Goal: Transaction & Acquisition: Purchase product/service

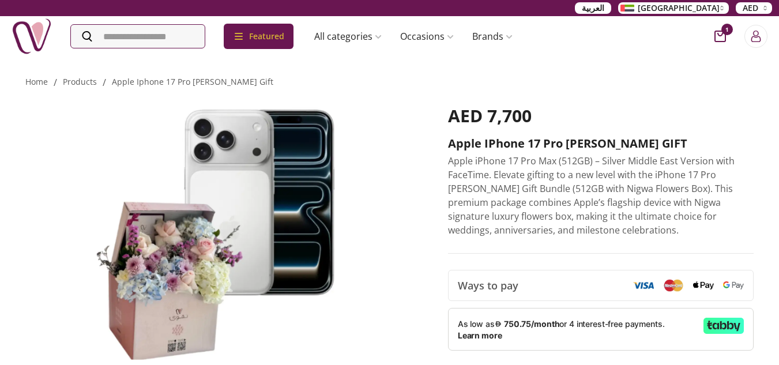
click at [522, 199] on p "Apple iPhone 17 Pro Max (512GB) – Silver Middle East Version with FaceTime. Ele…" at bounding box center [601, 195] width 306 height 83
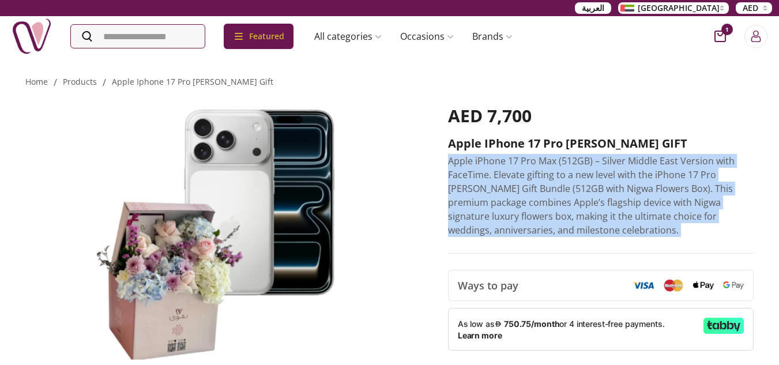
click at [522, 199] on p "Apple iPhone 17 Pro Max (512GB) – Silver Middle East Version with FaceTime. Ele…" at bounding box center [601, 195] width 306 height 83
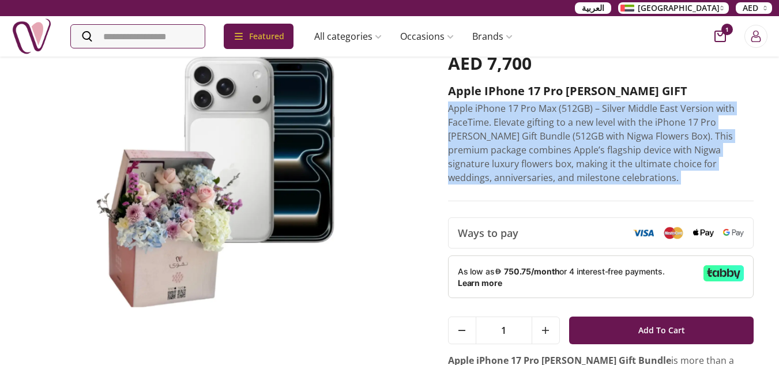
scroll to position [231, 0]
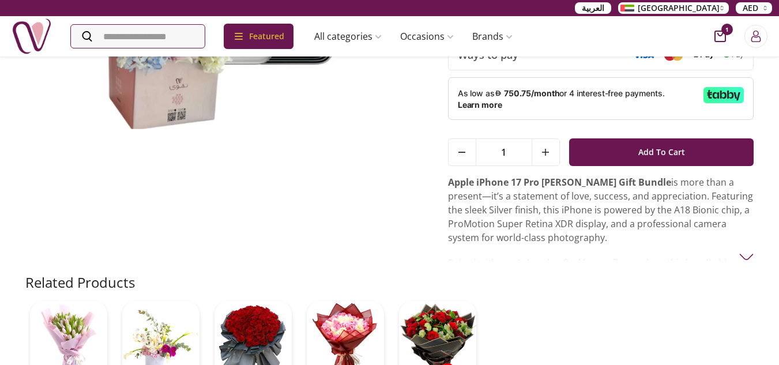
click at [477, 202] on p "Apple iPhone 17 Pro [PERSON_NAME] Gift Bundle is more than a present—it’s a sta…" at bounding box center [601, 209] width 306 height 69
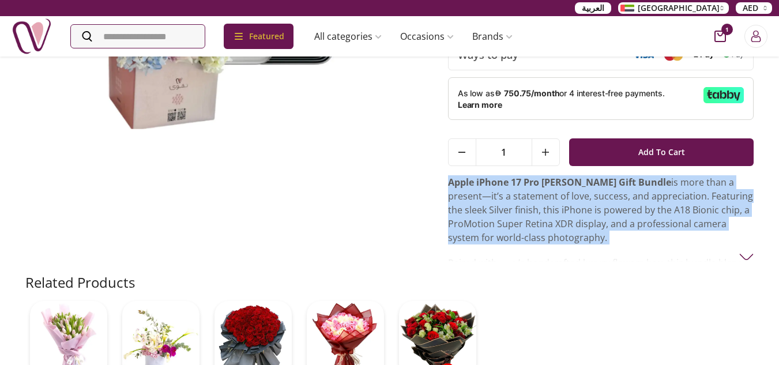
click at [477, 202] on p "Apple iPhone 17 Pro [PERSON_NAME] Gift Bundle is more than a present—it’s a sta…" at bounding box center [601, 209] width 306 height 69
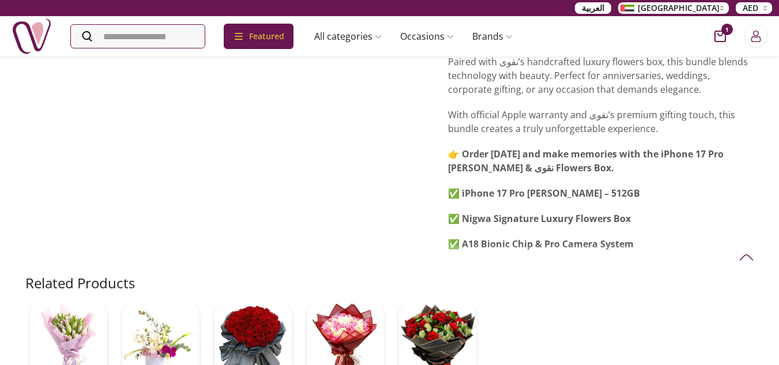
scroll to position [346, 0]
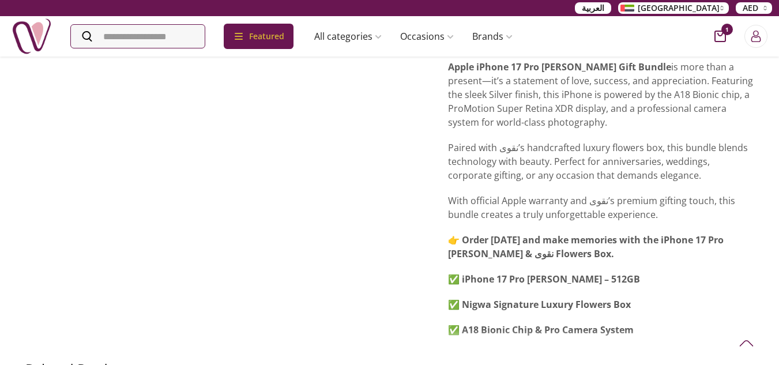
click at [516, 152] on p "Paired with نقوى’s handcrafted luxury flowers box, this bundle blends technolog…" at bounding box center [601, 162] width 306 height 42
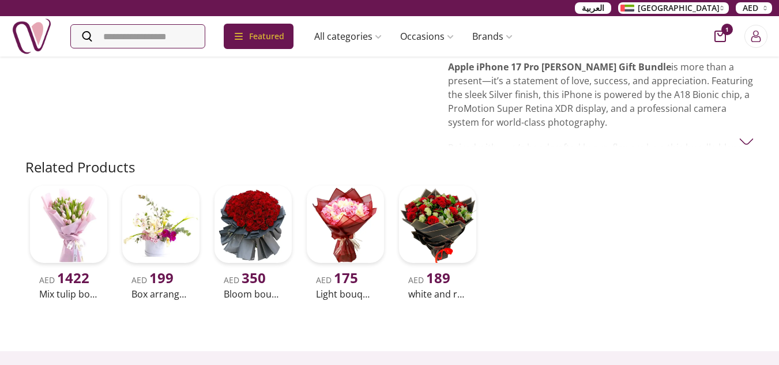
click at [508, 111] on p "Apple iPhone 17 Pro [PERSON_NAME] Gift Bundle is more than a present—it’s a sta…" at bounding box center [601, 94] width 306 height 69
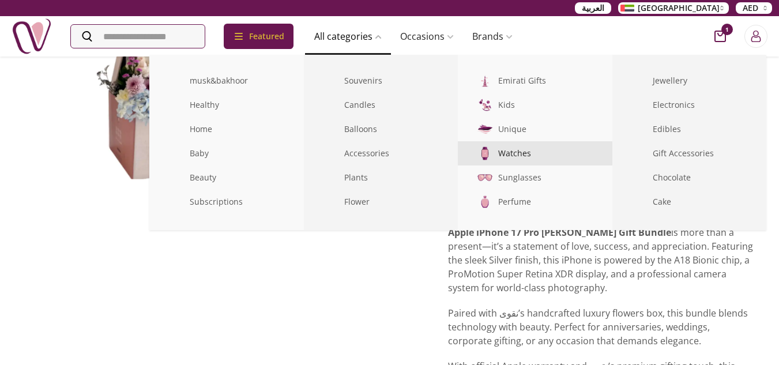
scroll to position [0, 0]
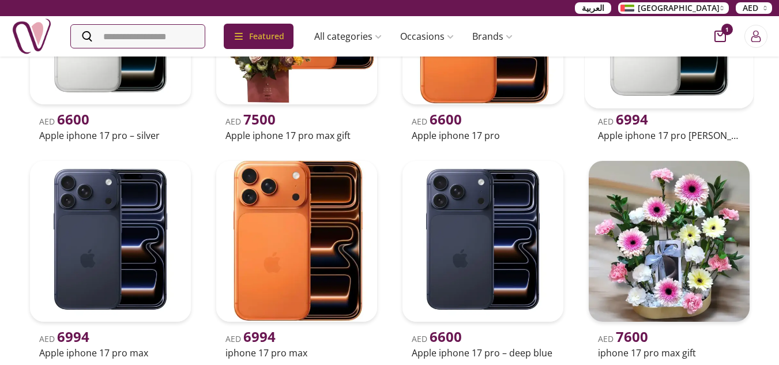
scroll to position [346, 0]
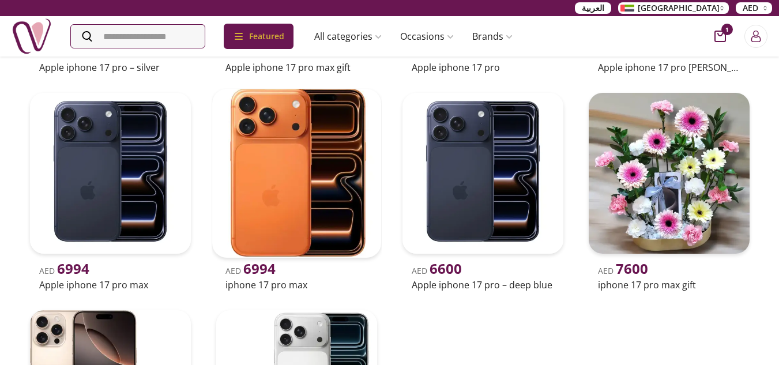
click at [279, 209] on img at bounding box center [296, 173] width 169 height 169
